Goal: Find specific fact: Find specific fact

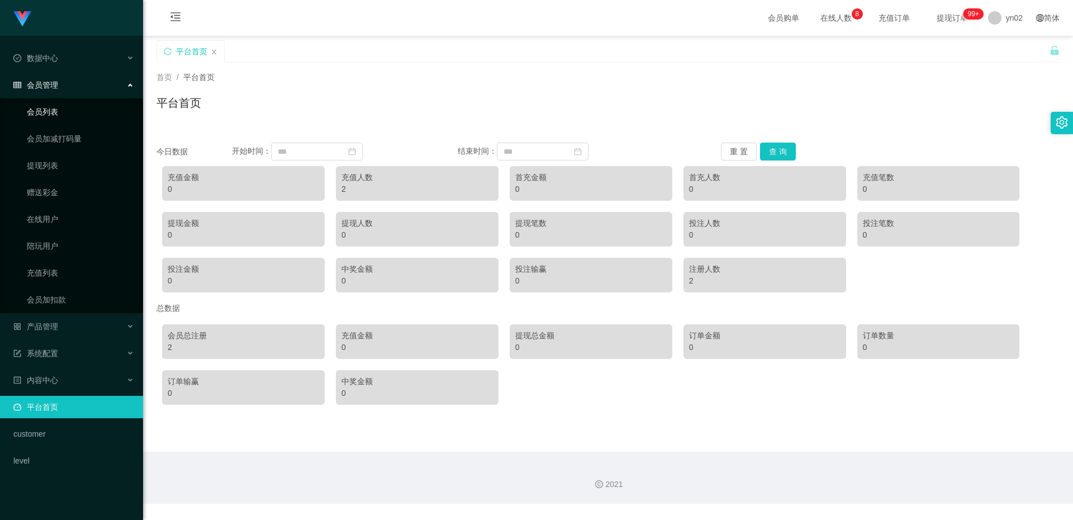
click at [53, 112] on link "会员列表" at bounding box center [80, 112] width 107 height 22
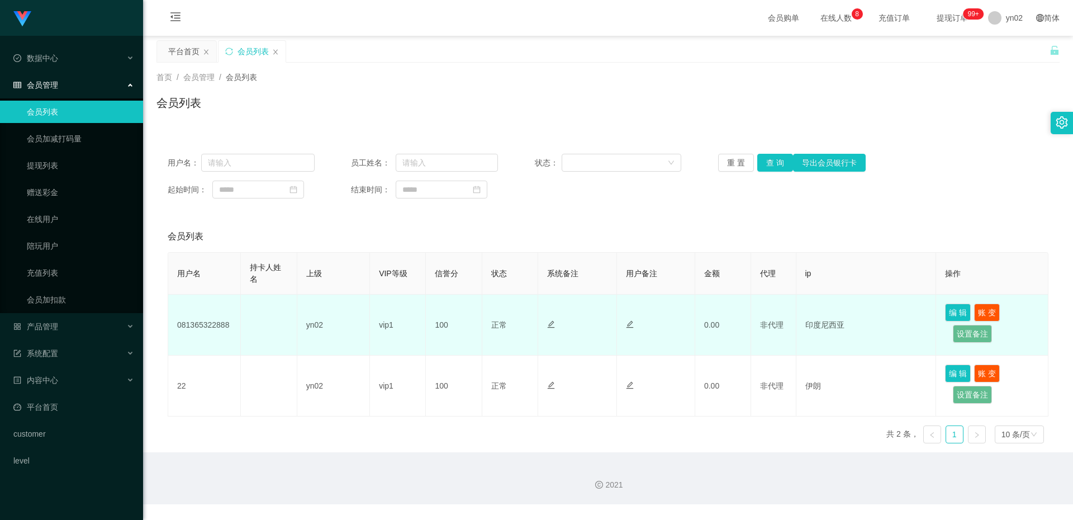
click at [206, 329] on td "081365322888" at bounding box center [204, 324] width 73 height 61
click at [206, 328] on td "081365322888" at bounding box center [204, 324] width 73 height 61
copy td "081365322888"
